Goal: Book appointment/travel/reservation

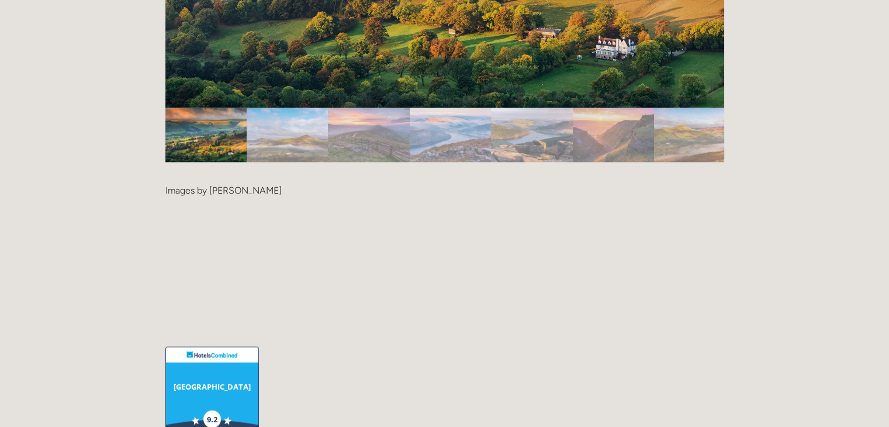
scroll to position [2688, 0]
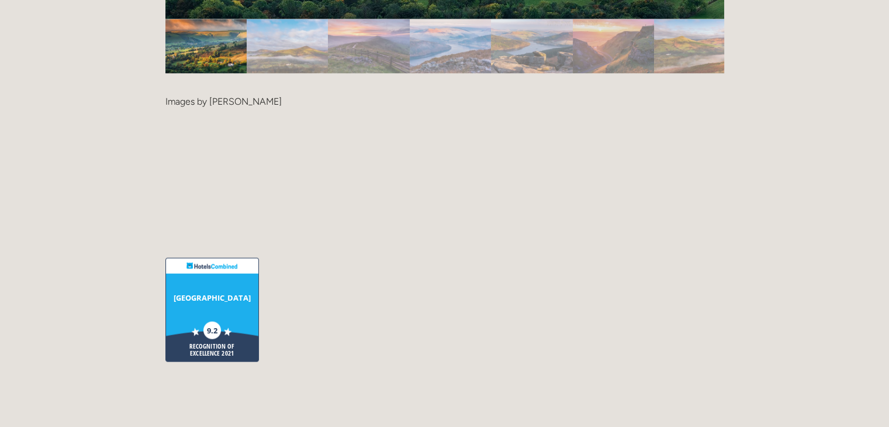
drag, startPoint x: 836, startPoint y: 190, endPoint x: 844, endPoint y: 192, distance: 8.5
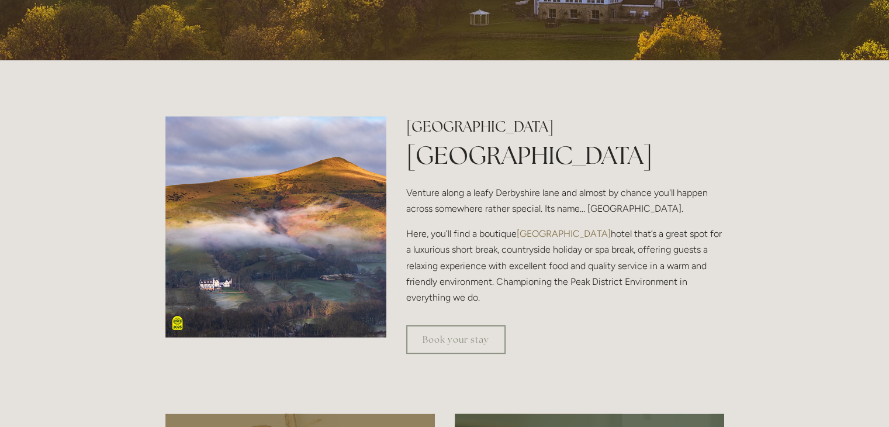
scroll to position [0, 0]
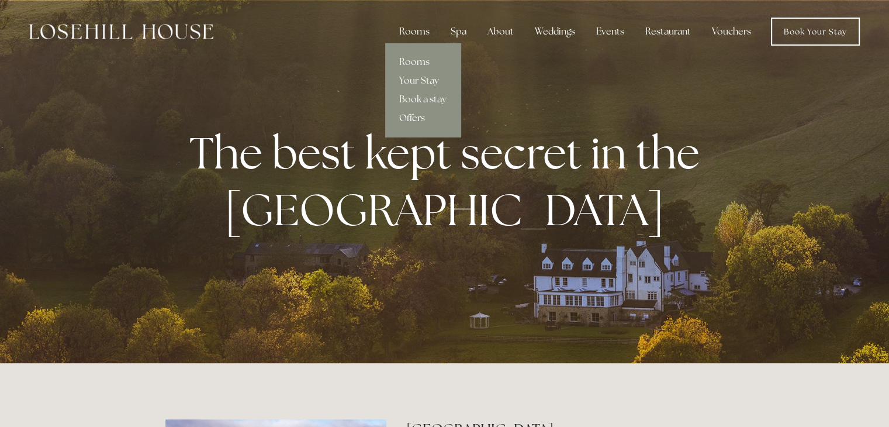
click at [415, 118] on link "Offers" at bounding box center [422, 118] width 75 height 19
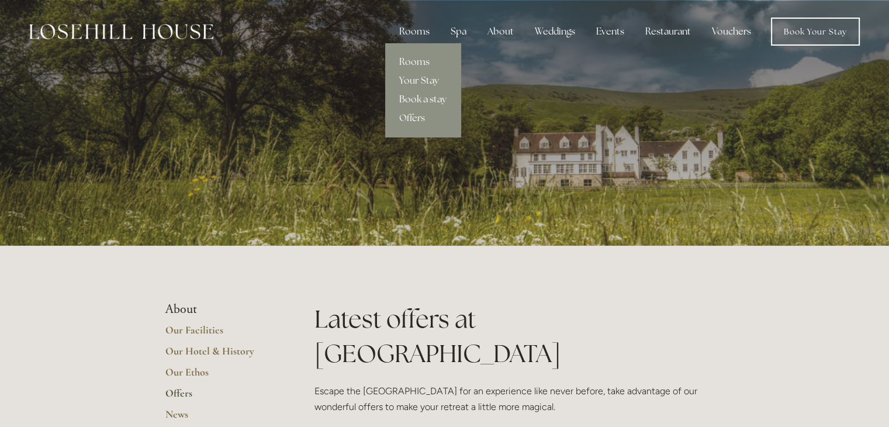
click at [422, 99] on link "Book a stay" at bounding box center [422, 99] width 75 height 19
